Goal: Transaction & Acquisition: Subscribe to service/newsletter

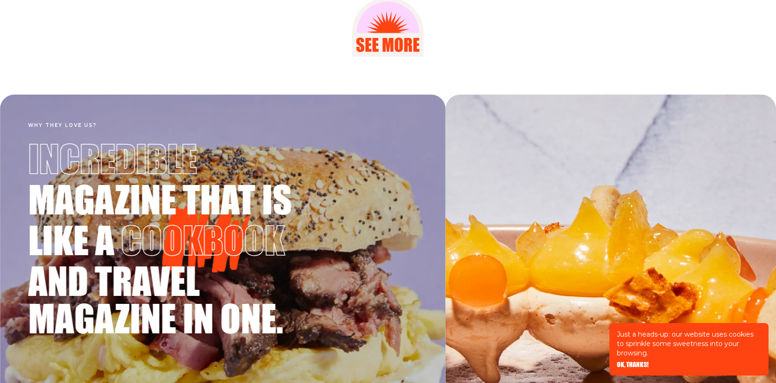
scroll to position [1595, 0]
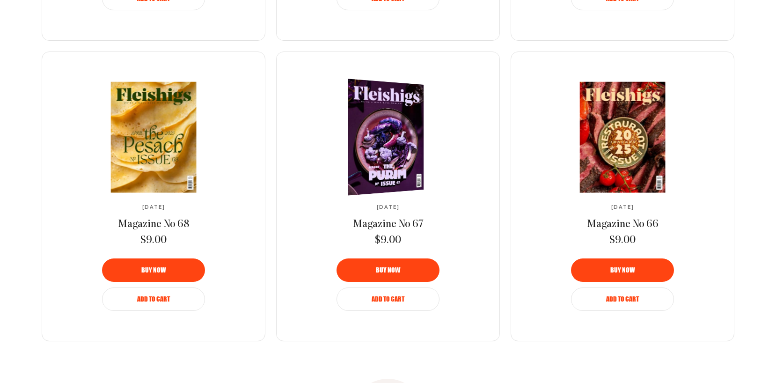
scroll to position [1106, 0]
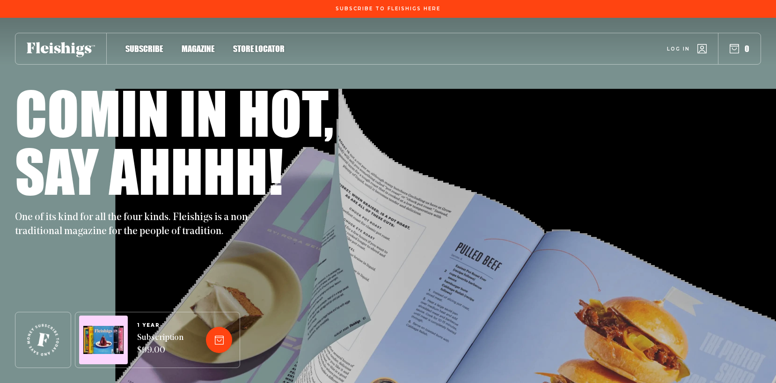
scroll to position [1106, 0]
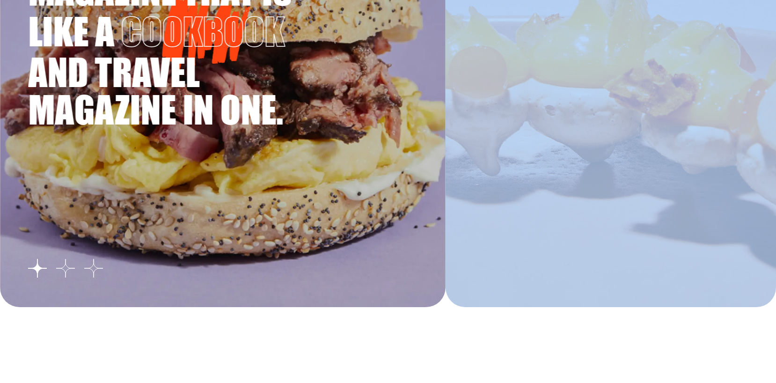
scroll to position [1686, 0]
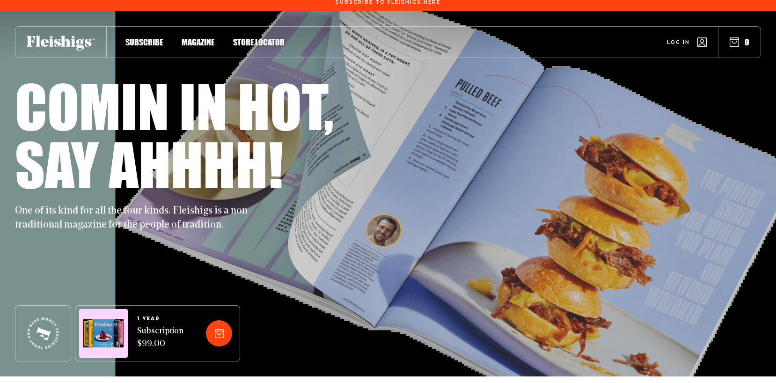
scroll to position [0, 0]
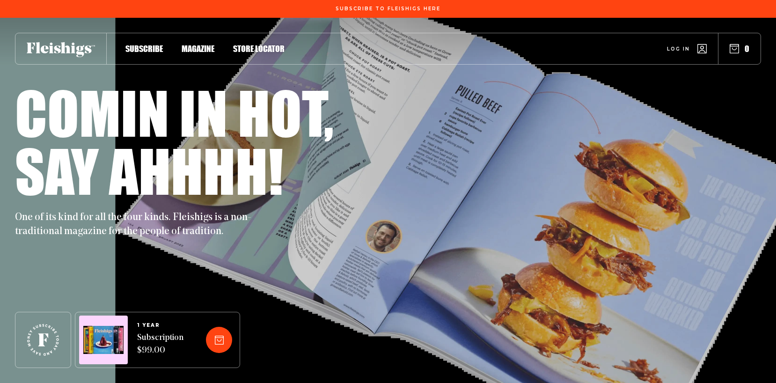
click at [196, 44] on span "Magazine" at bounding box center [198, 39] width 33 height 10
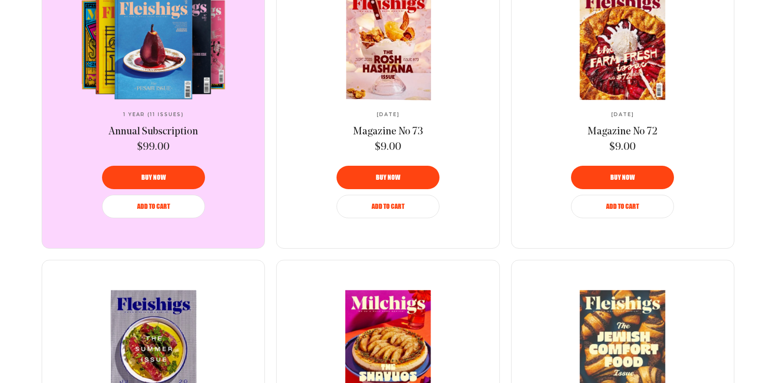
scroll to position [478, 0]
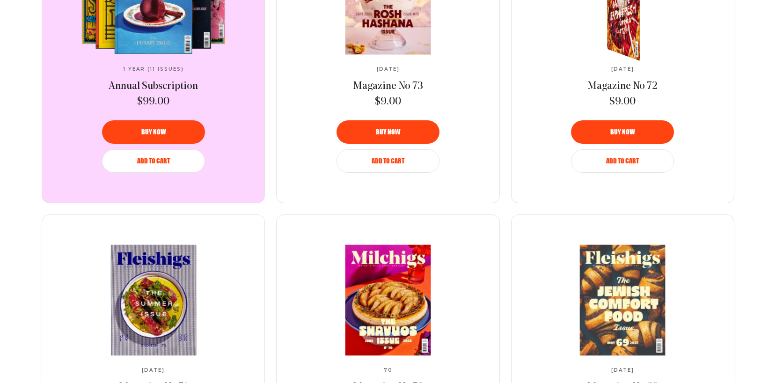
drag, startPoint x: 644, startPoint y: 128, endPoint x: 677, endPoint y: 1, distance: 130.7
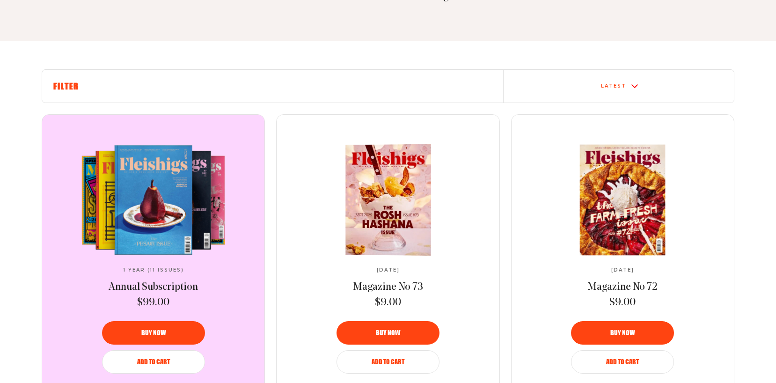
scroll to position [277, 0]
